Goal: Task Accomplishment & Management: Use online tool/utility

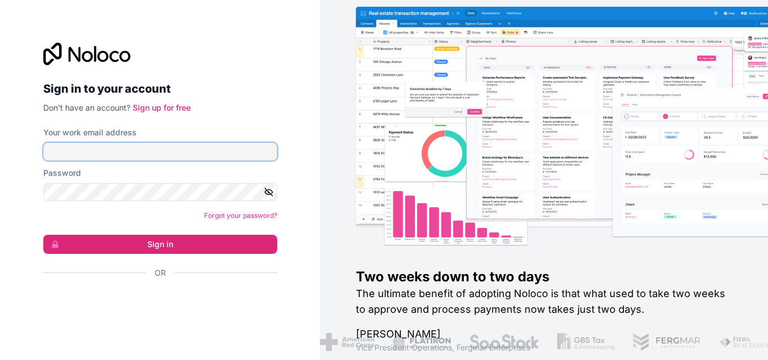
click at [83, 147] on input "Your work email address" at bounding box center [160, 152] width 234 height 18
click at [126, 143] on input "info" at bounding box center [160, 152] width 234 height 18
click at [127, 146] on input "info" at bounding box center [160, 152] width 234 height 18
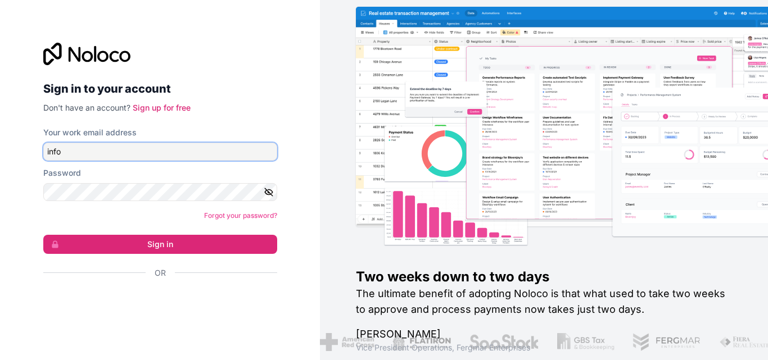
click at [127, 146] on input "info" at bounding box center [160, 152] width 234 height 18
drag, startPoint x: 81, startPoint y: 154, endPoint x: 89, endPoint y: 180, distance: 27.2
click at [83, 154] on input "[EMAIL_ADDRESS][DOMAIN_NAME]" at bounding box center [160, 152] width 234 height 18
type input "[EMAIL_ADDRESS][DOMAIN_NAME]"
click at [268, 196] on icon "button" at bounding box center [269, 192] width 10 height 10
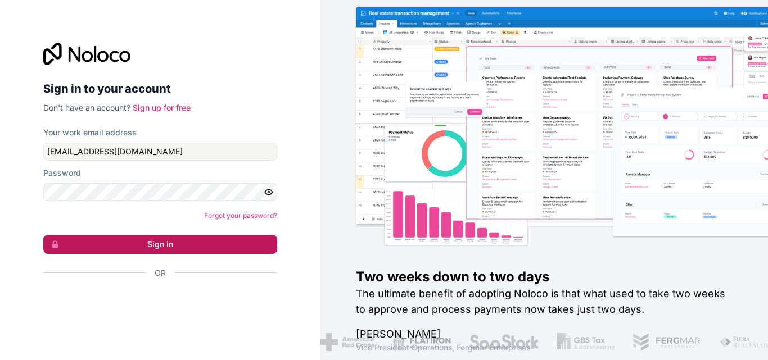
click at [117, 246] on button "Sign in" at bounding box center [160, 244] width 234 height 19
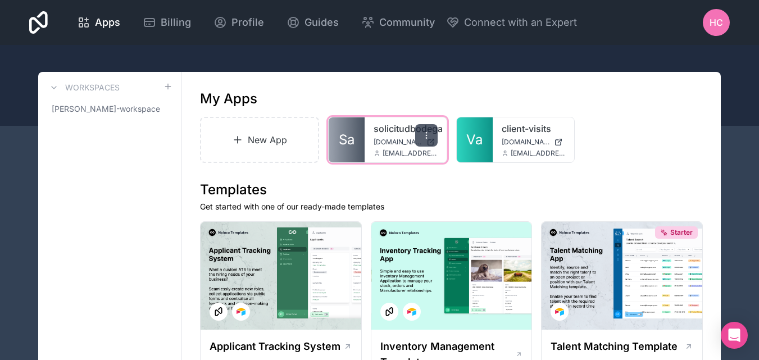
click at [433, 131] on div at bounding box center [426, 135] width 22 height 22
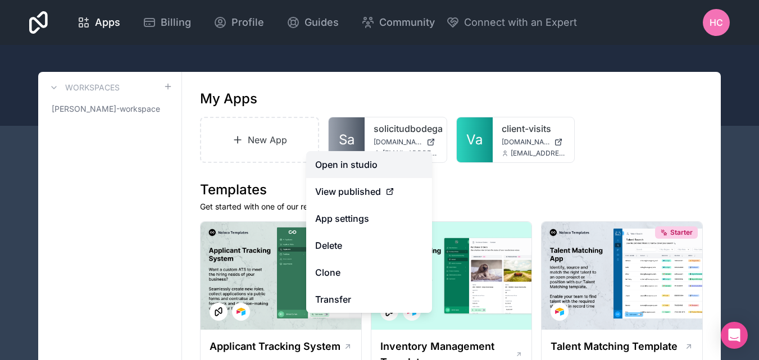
click at [353, 164] on link "Open in studio" at bounding box center [369, 164] width 126 height 27
